Goal: Information Seeking & Learning: Find specific fact

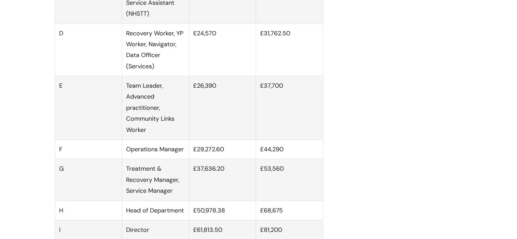
scroll to position [530, 0]
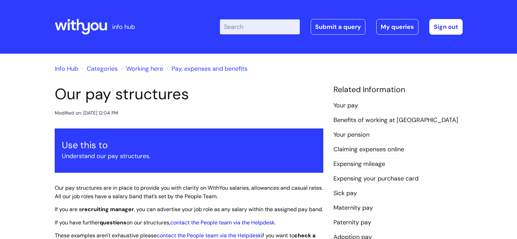
scroll to position [438, 0]
